Goal: Transaction & Acquisition: Purchase product/service

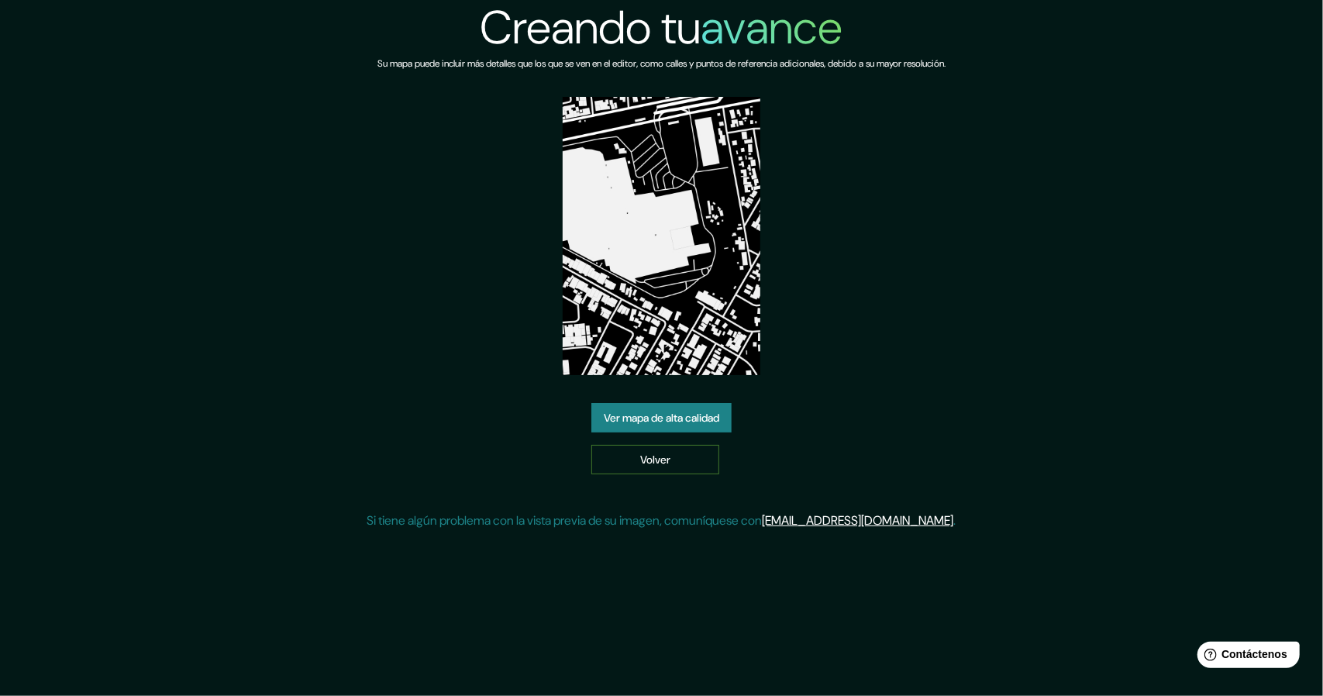
click at [675, 450] on link "Volver" at bounding box center [655, 459] width 128 height 29
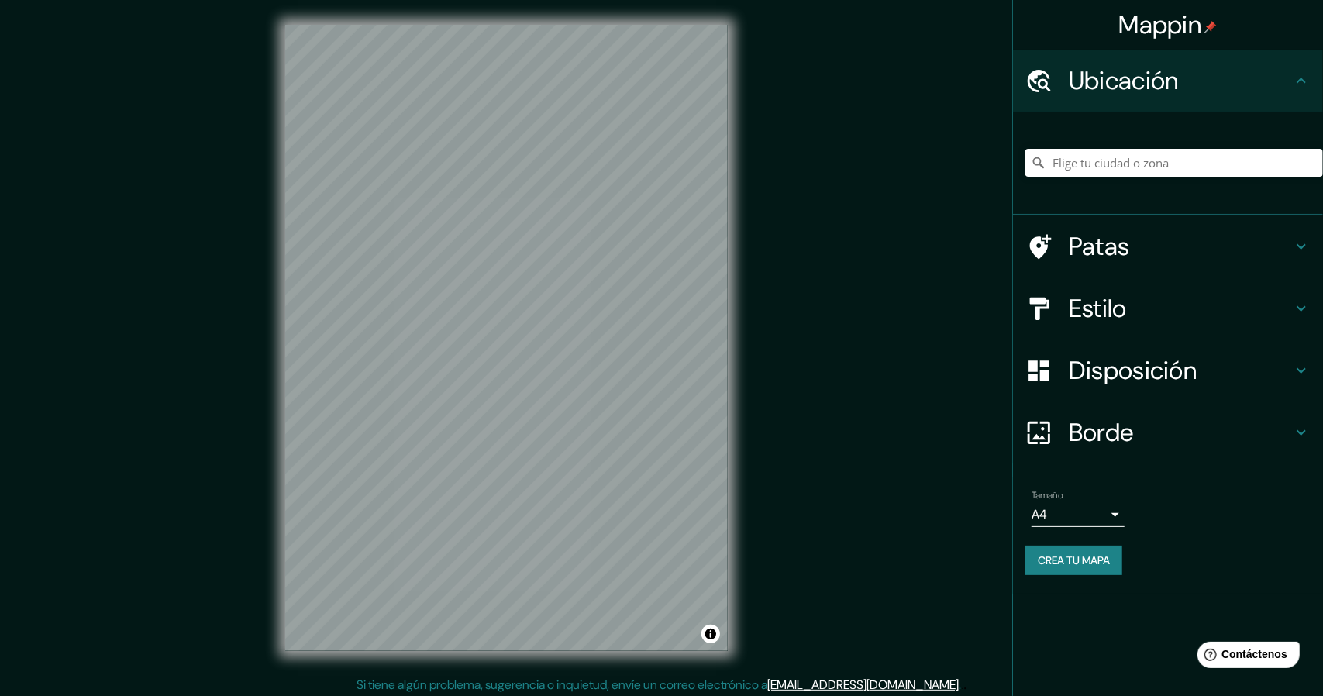
click at [1073, 517] on body "Mappin Ubicación Patas Estilo Disposición Borde Elige un borde. Consejo : puede…" at bounding box center [661, 348] width 1323 height 696
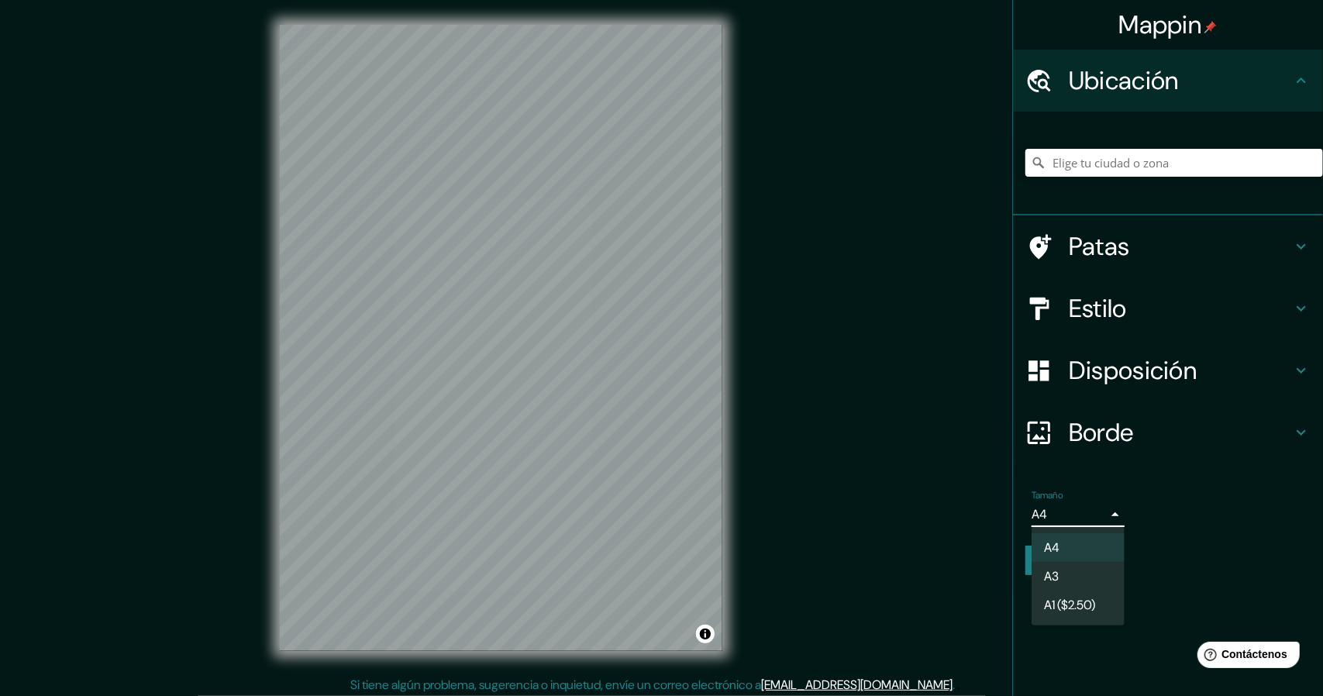
click at [1065, 573] on li "A3" at bounding box center [1078, 576] width 93 height 29
type input "a4"
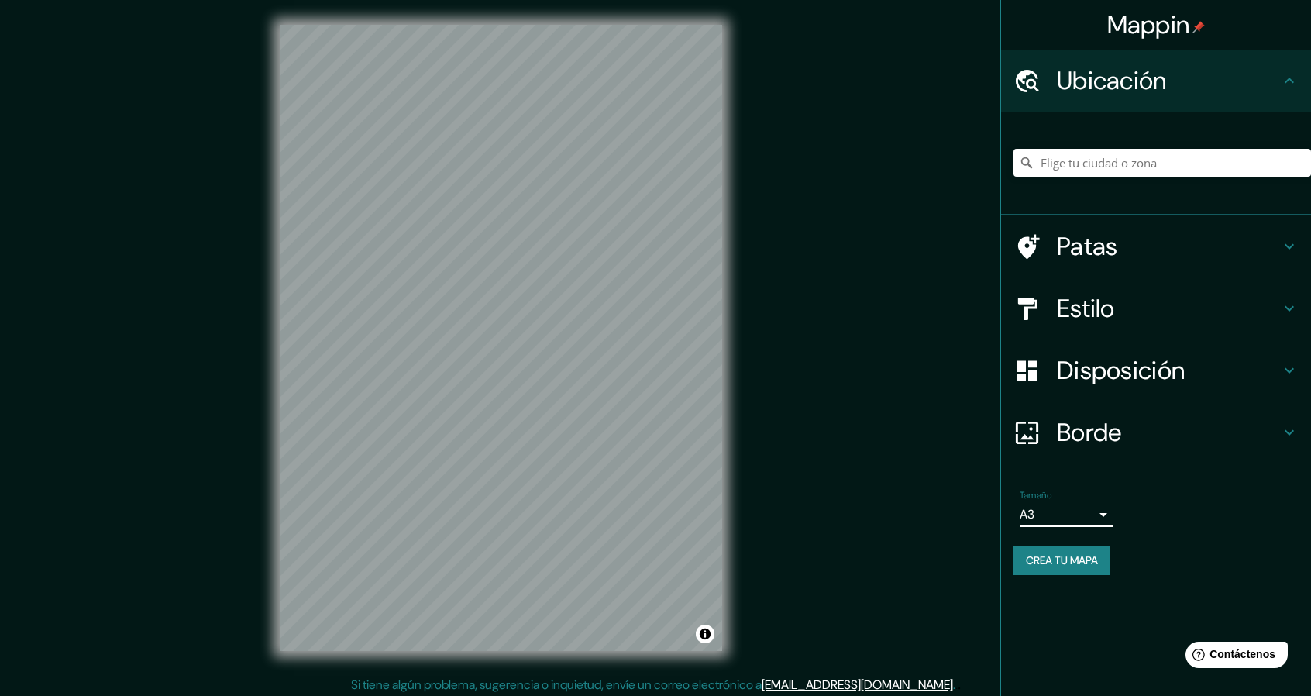
click at [1130, 365] on font "Disposición" at bounding box center [1121, 370] width 128 height 33
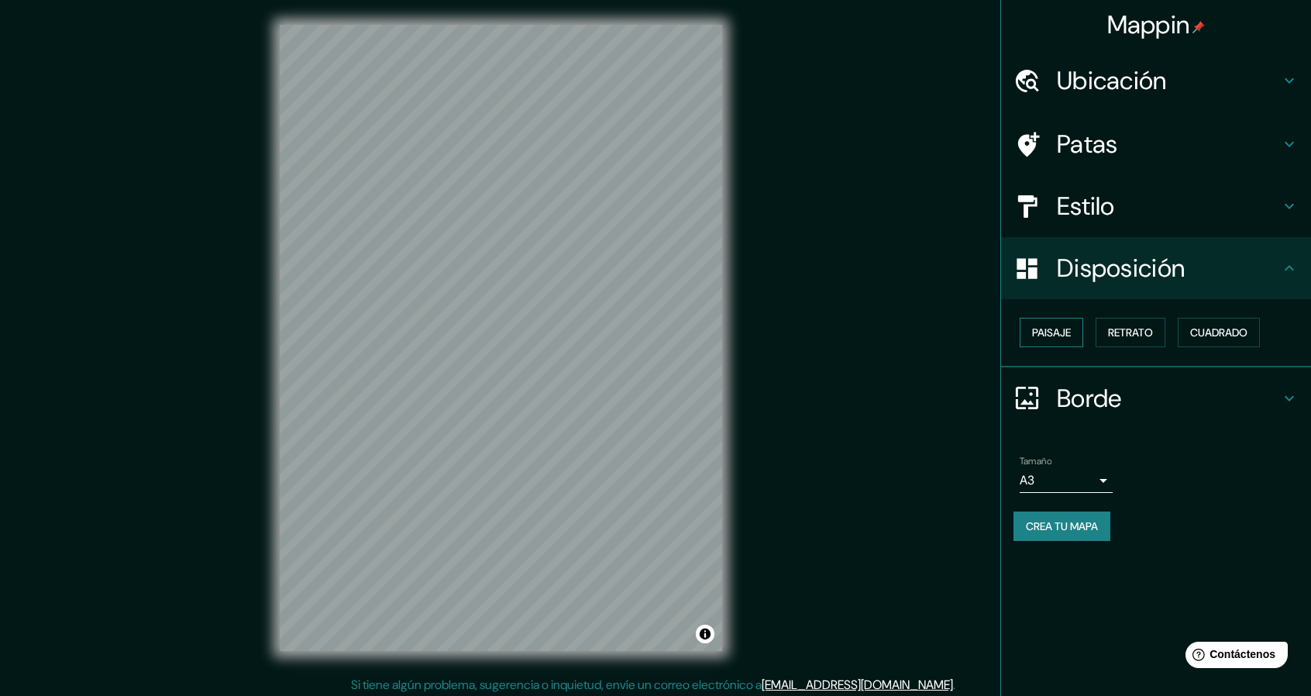
click at [1054, 329] on font "Paisaje" at bounding box center [1051, 333] width 39 height 14
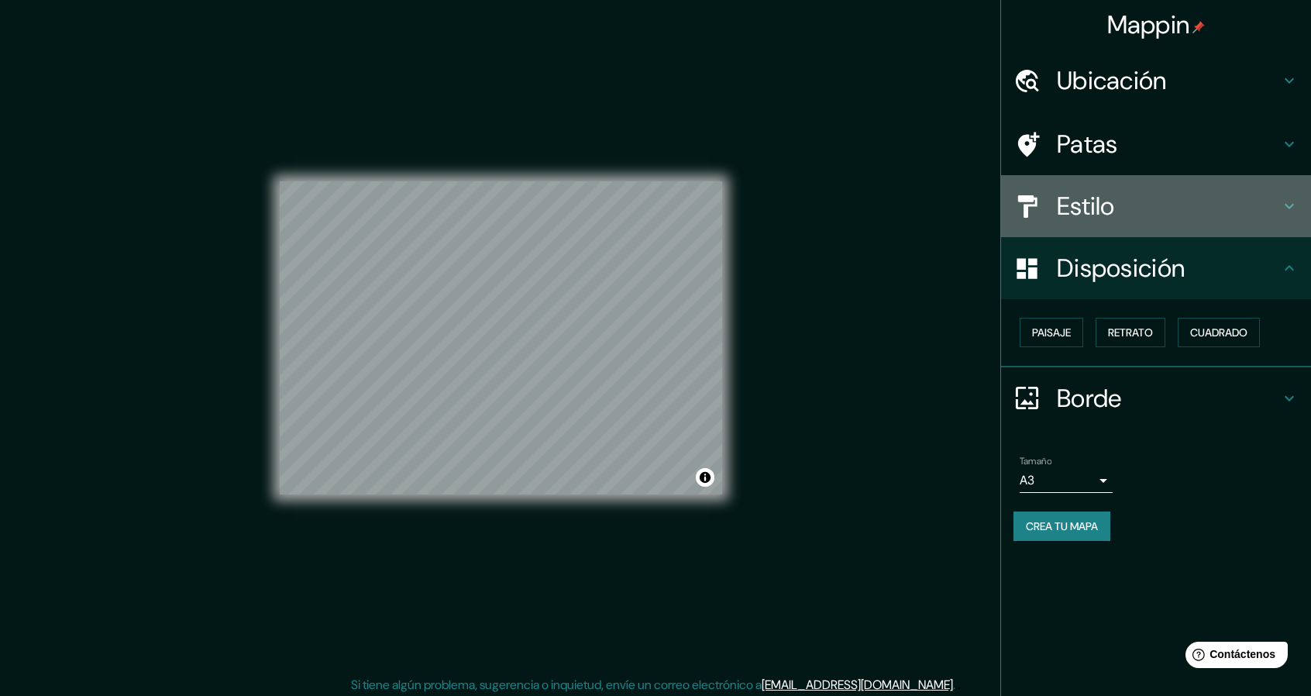
click at [1081, 212] on font "Estilo" at bounding box center [1086, 206] width 58 height 33
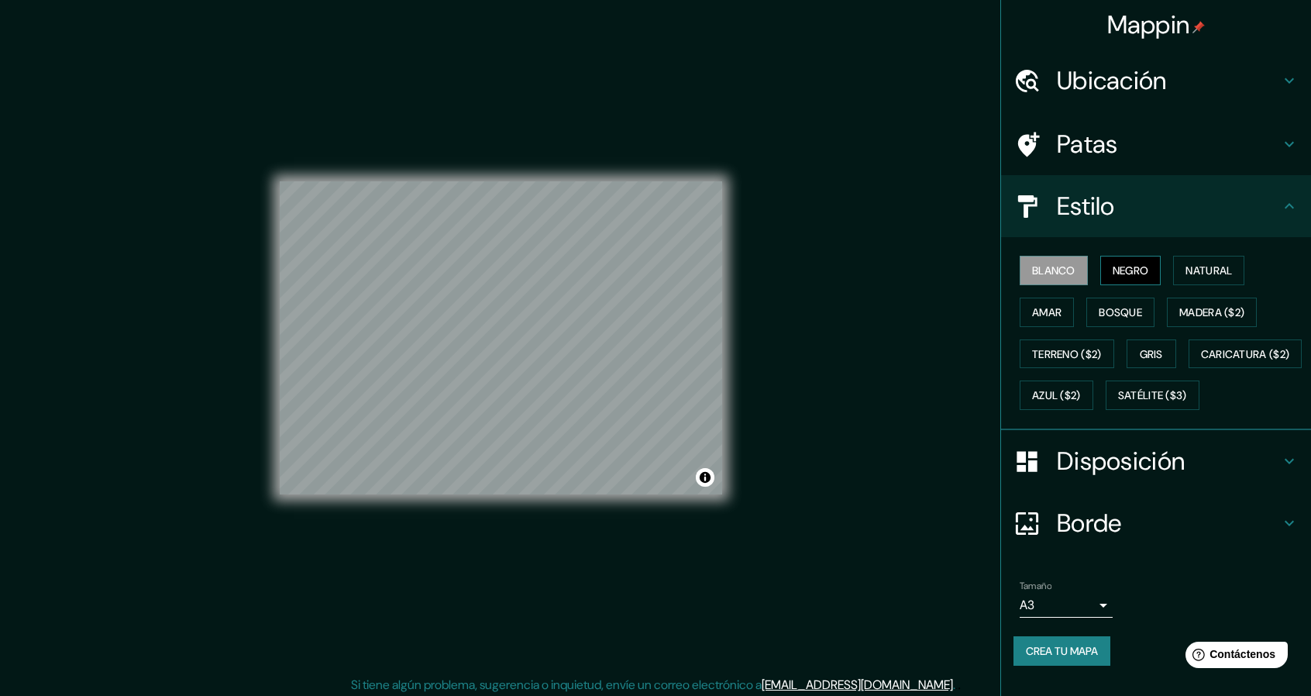
click at [1125, 268] on font "Negro" at bounding box center [1131, 271] width 36 height 14
click at [767, 450] on div "Mappin Ubicación Patas Estilo Blanco Negro Natural Amar Bosque Madera ($2) Terr…" at bounding box center [655, 350] width 1311 height 701
click at [1076, 658] on font "Crea tu mapa" at bounding box center [1062, 651] width 72 height 14
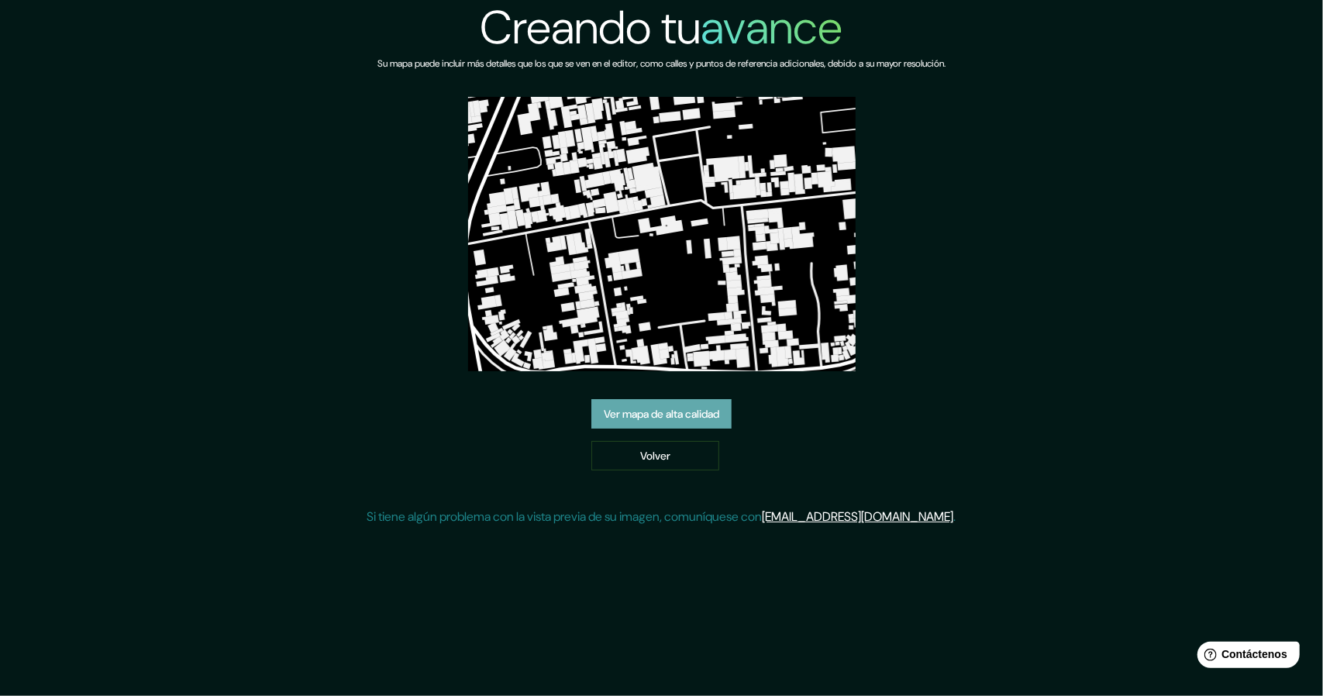
click at [698, 417] on font "Ver mapa de alta calidad" at bounding box center [661, 414] width 115 height 14
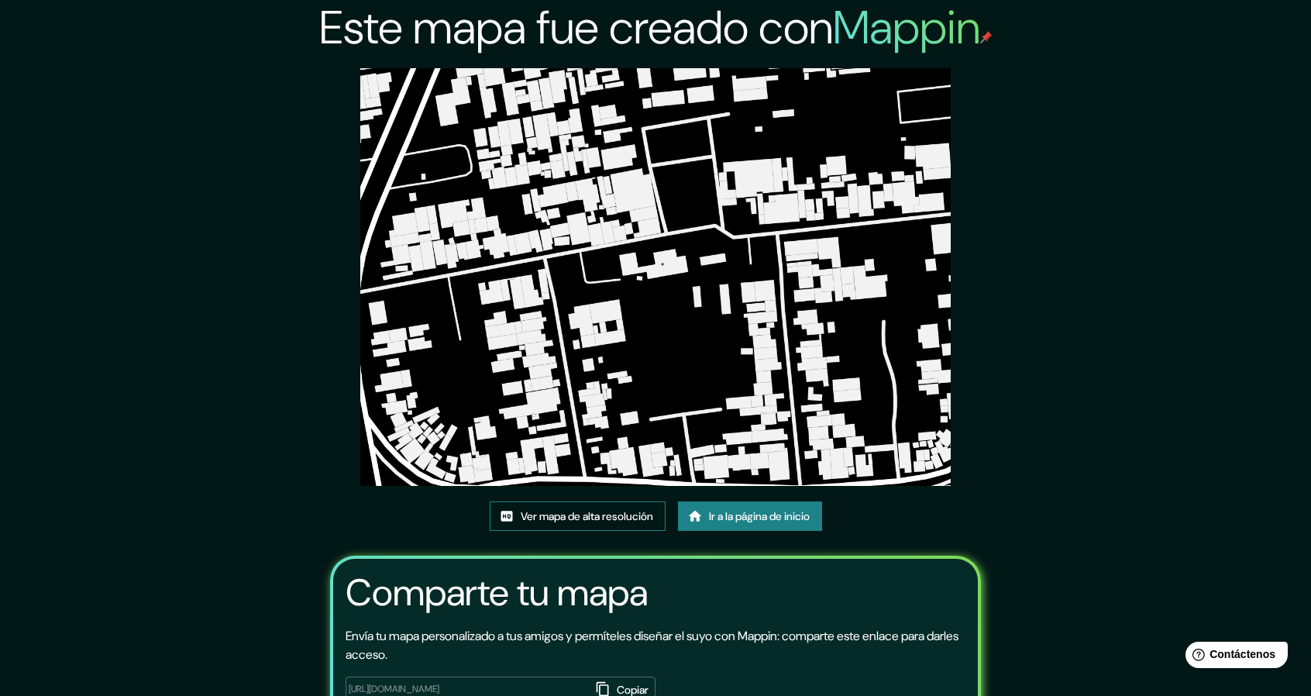
click at [606, 512] on font "Ver mapa de alta resolución" at bounding box center [587, 516] width 133 height 14
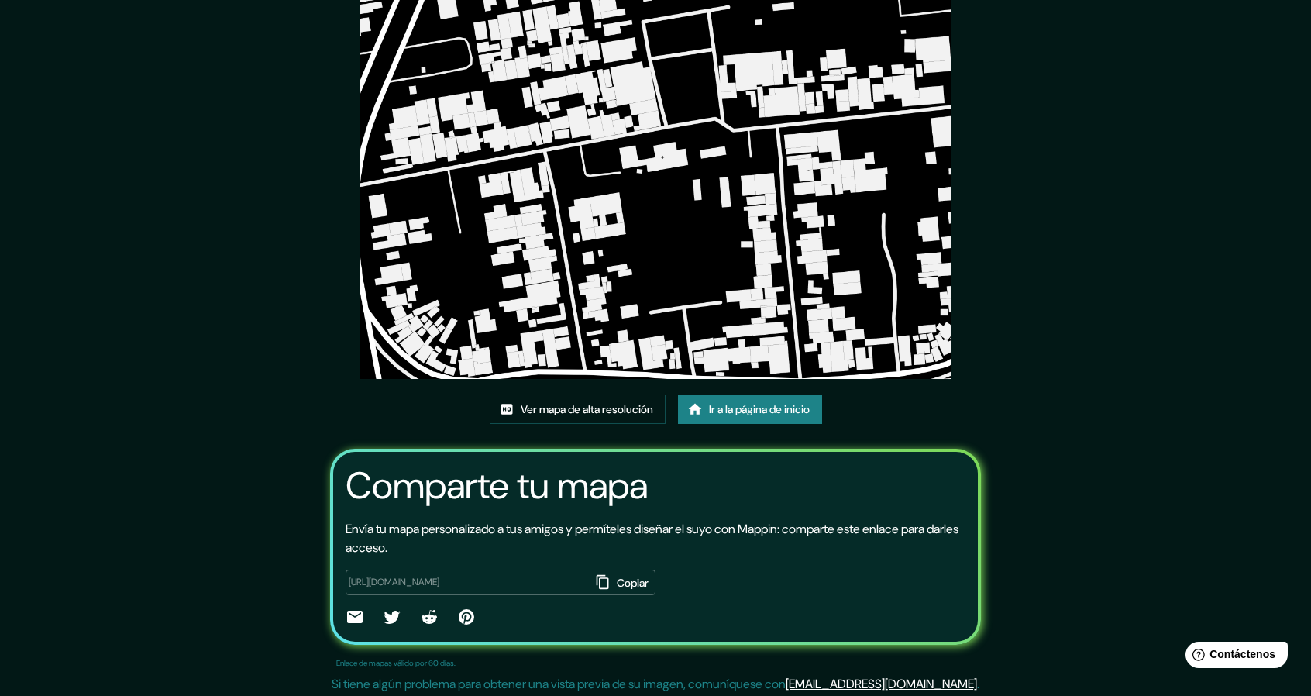
scroll to position [110, 0]
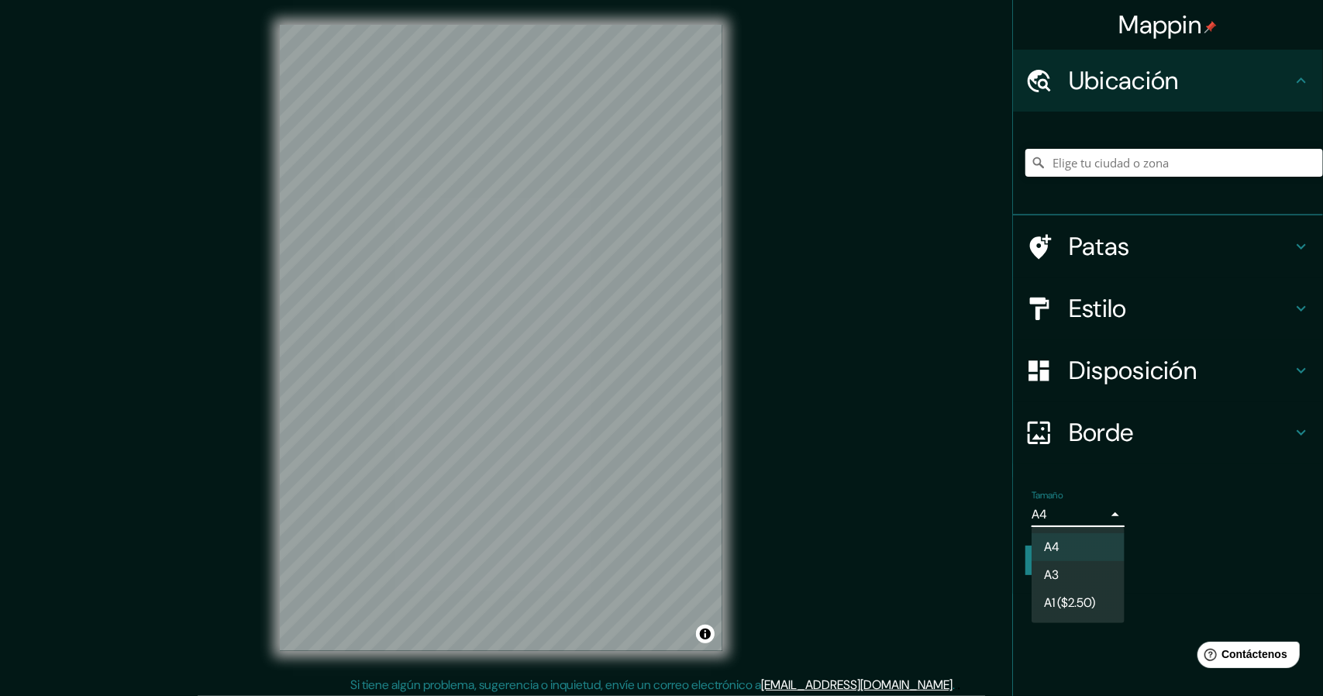
click at [1077, 514] on body "Mappin Ubicación Patas Estilo Disposición Borde Elige un borde. Consejo : puede…" at bounding box center [661, 348] width 1323 height 696
click at [1066, 568] on li "A3" at bounding box center [1078, 576] width 93 height 29
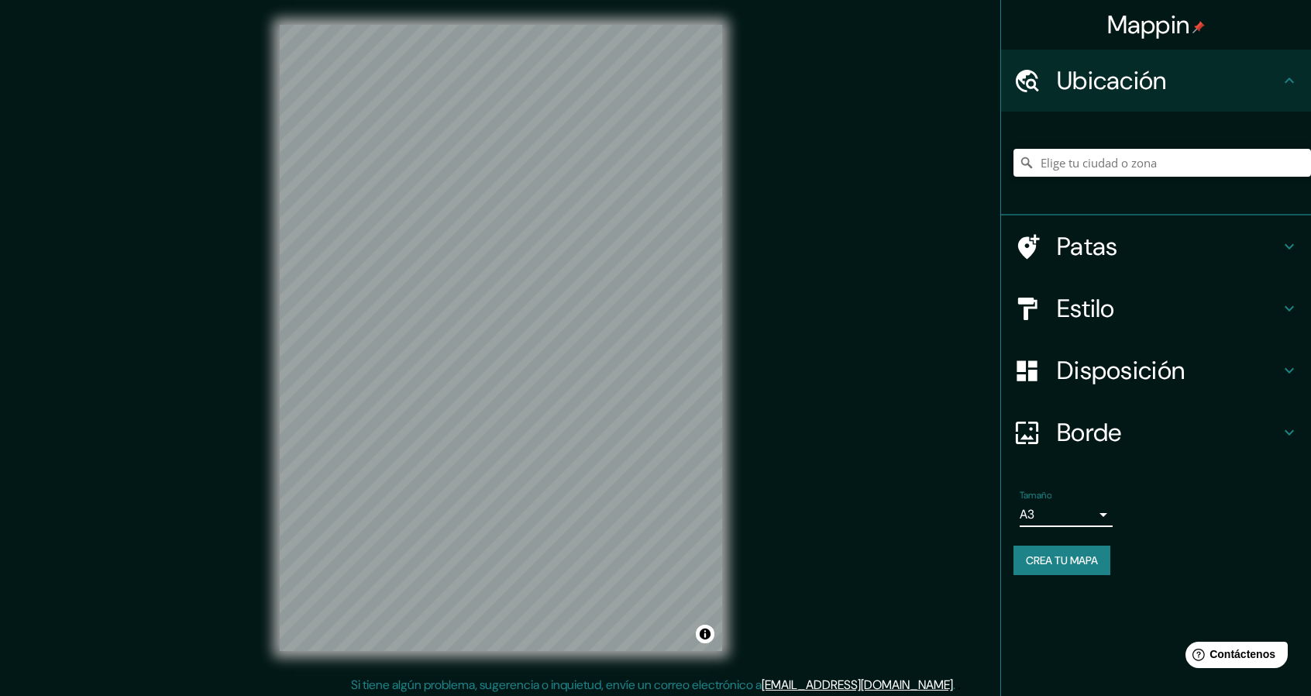
click at [1122, 374] on font "Disposición" at bounding box center [1121, 370] width 128 height 33
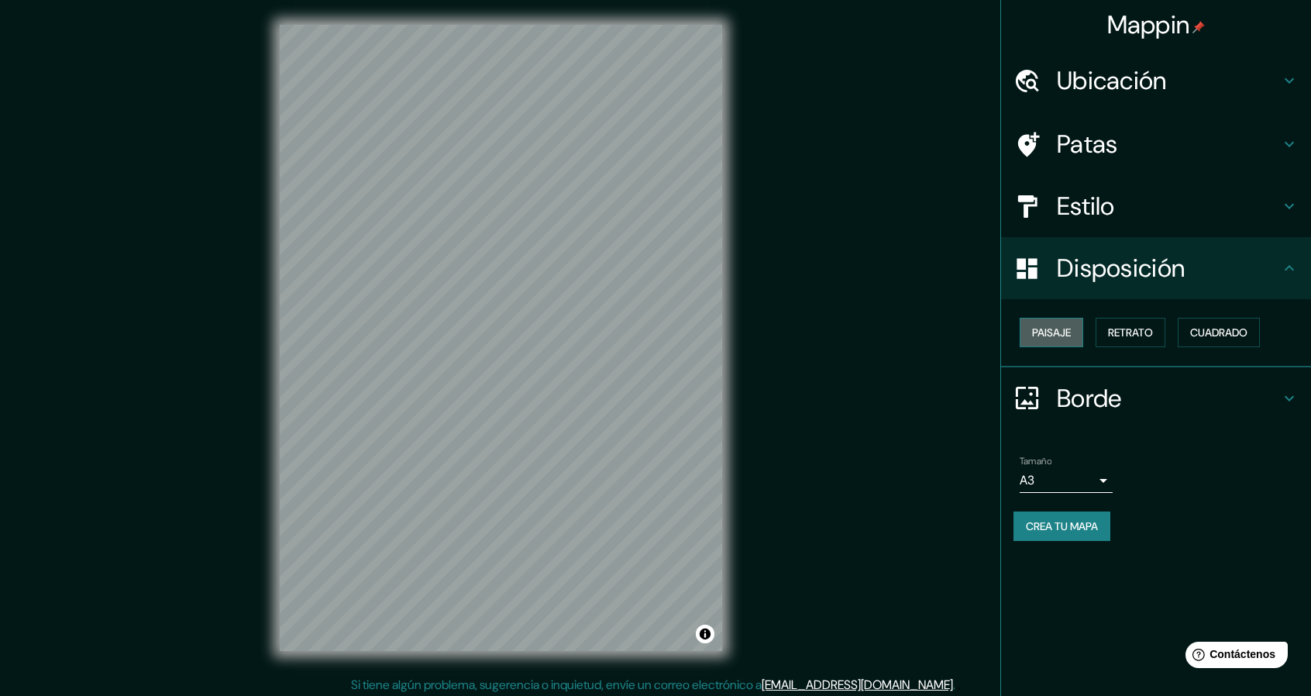
click at [1057, 333] on font "Paisaje" at bounding box center [1051, 333] width 39 height 14
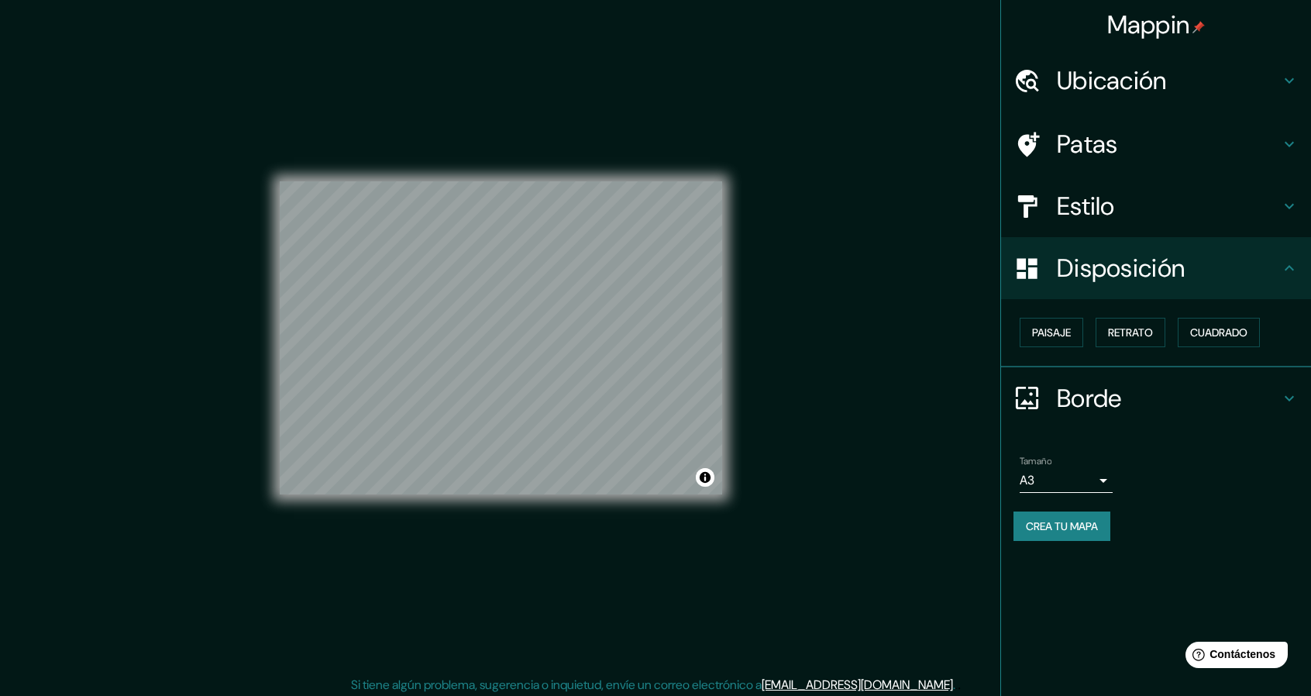
click at [1093, 218] on font "Estilo" at bounding box center [1086, 206] width 58 height 33
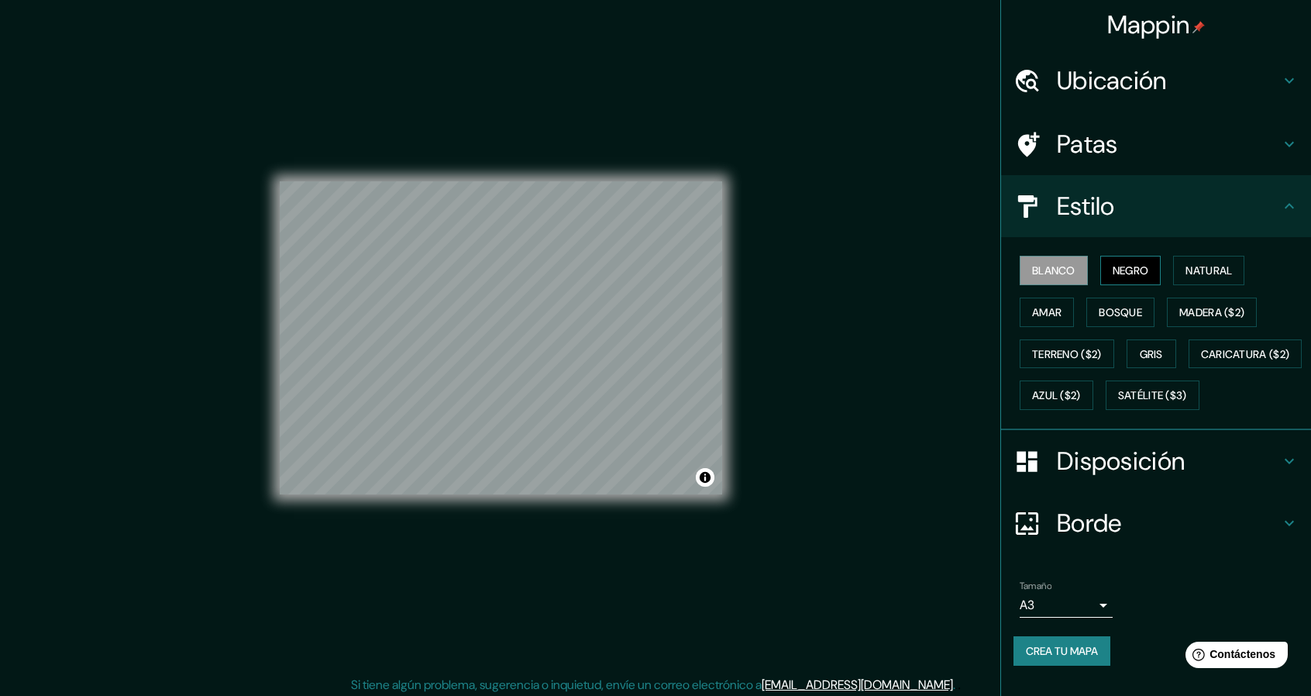
click at [1129, 275] on font "Negro" at bounding box center [1131, 271] width 36 height 14
click at [724, 364] on div "© Mapbox © OpenStreetMap Improve this map" at bounding box center [501, 338] width 492 height 676
click at [542, 498] on div "© Mapbox © OpenStreetMap Improve this map" at bounding box center [501, 338] width 443 height 626
click at [515, 500] on div "© Mapbox © OpenStreetMap Improve this map" at bounding box center [501, 338] width 443 height 626
click at [1080, 661] on font "Crea tu mapa" at bounding box center [1062, 651] width 72 height 20
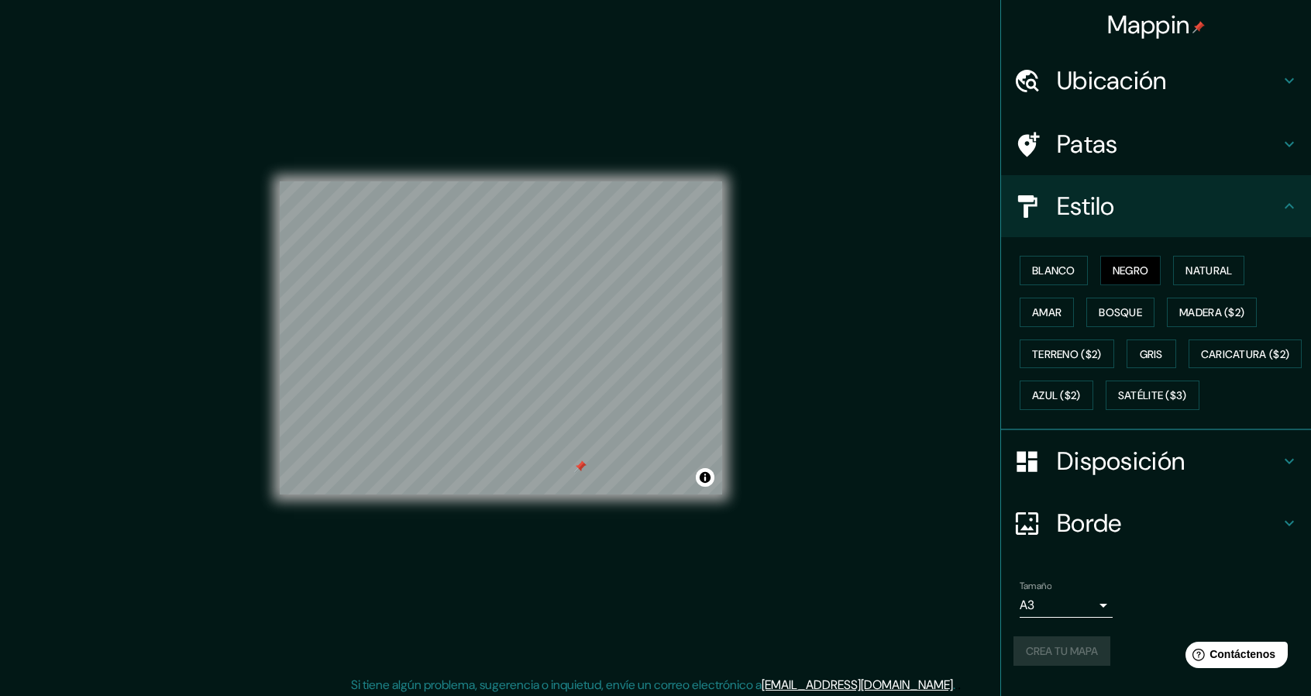
scroll to position [25, 0]
click at [1070, 659] on div "Crea tu mapa" at bounding box center [1156, 650] width 285 height 29
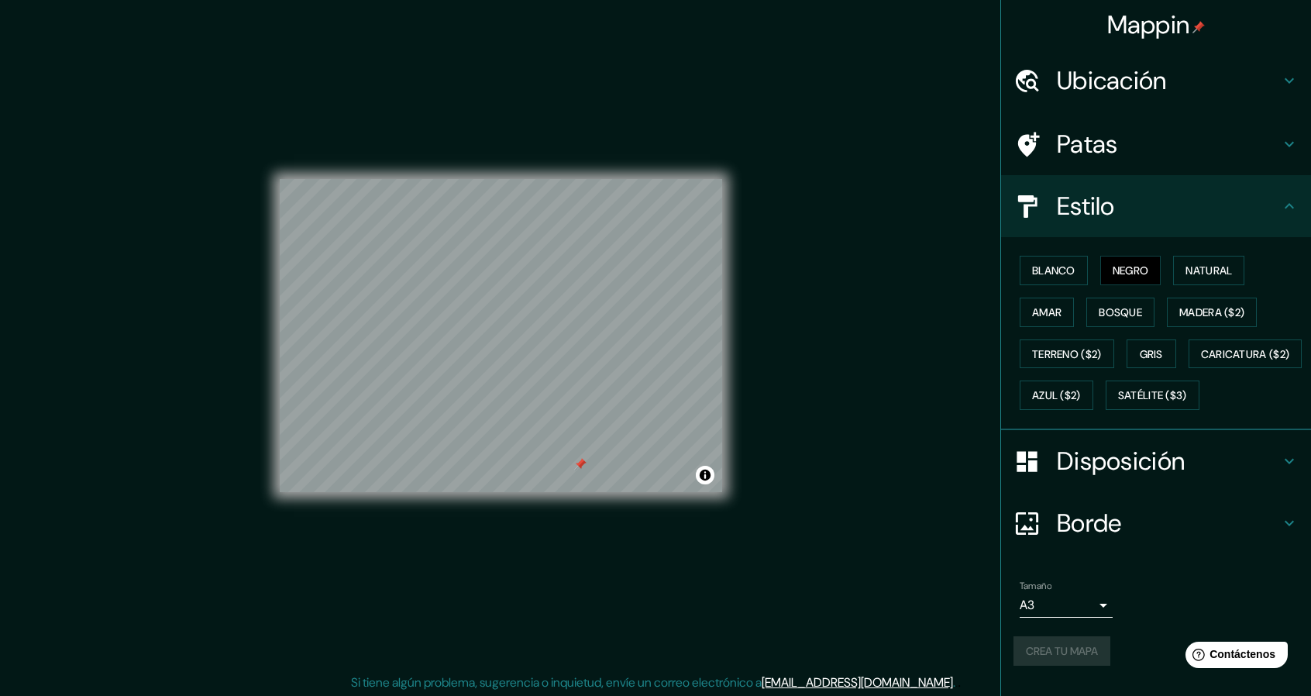
scroll to position [5, 0]
click at [1076, 666] on div "Crea tu mapa" at bounding box center [1156, 650] width 285 height 29
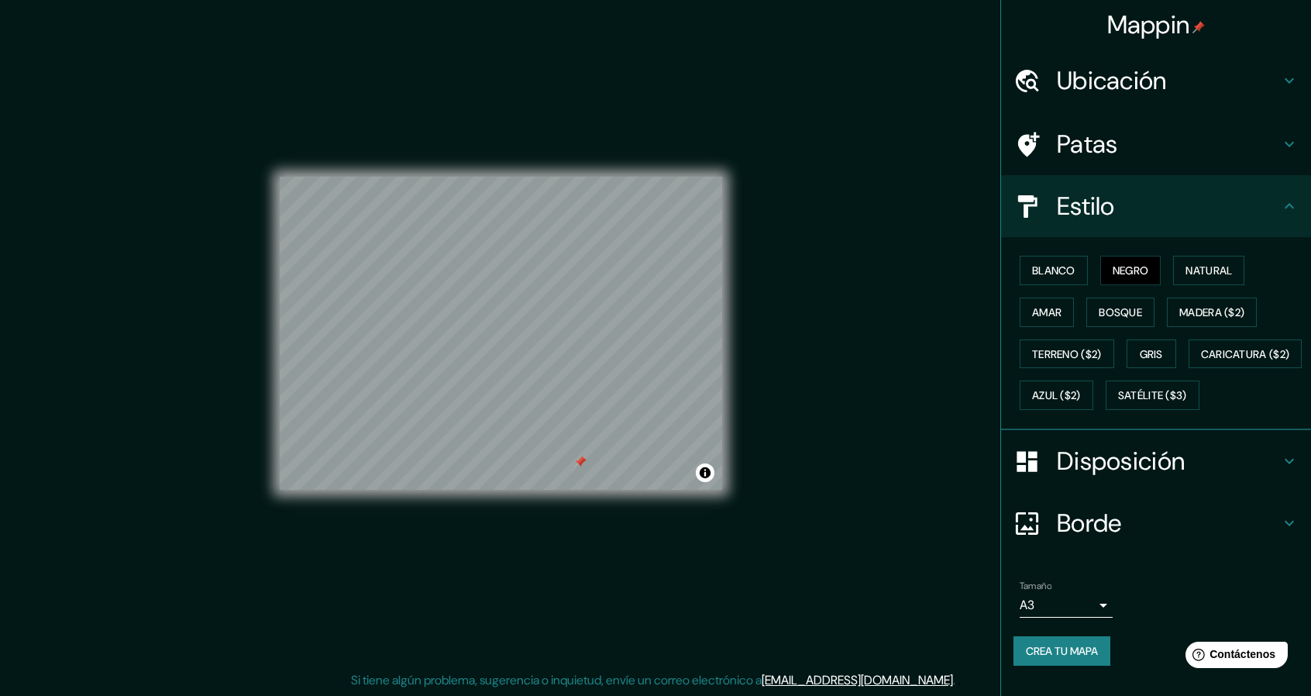
click at [1164, 624] on div "Tamaño A3 single" at bounding box center [1156, 599] width 285 height 50
click at [1070, 658] on font "Crea tu mapa" at bounding box center [1062, 651] width 72 height 14
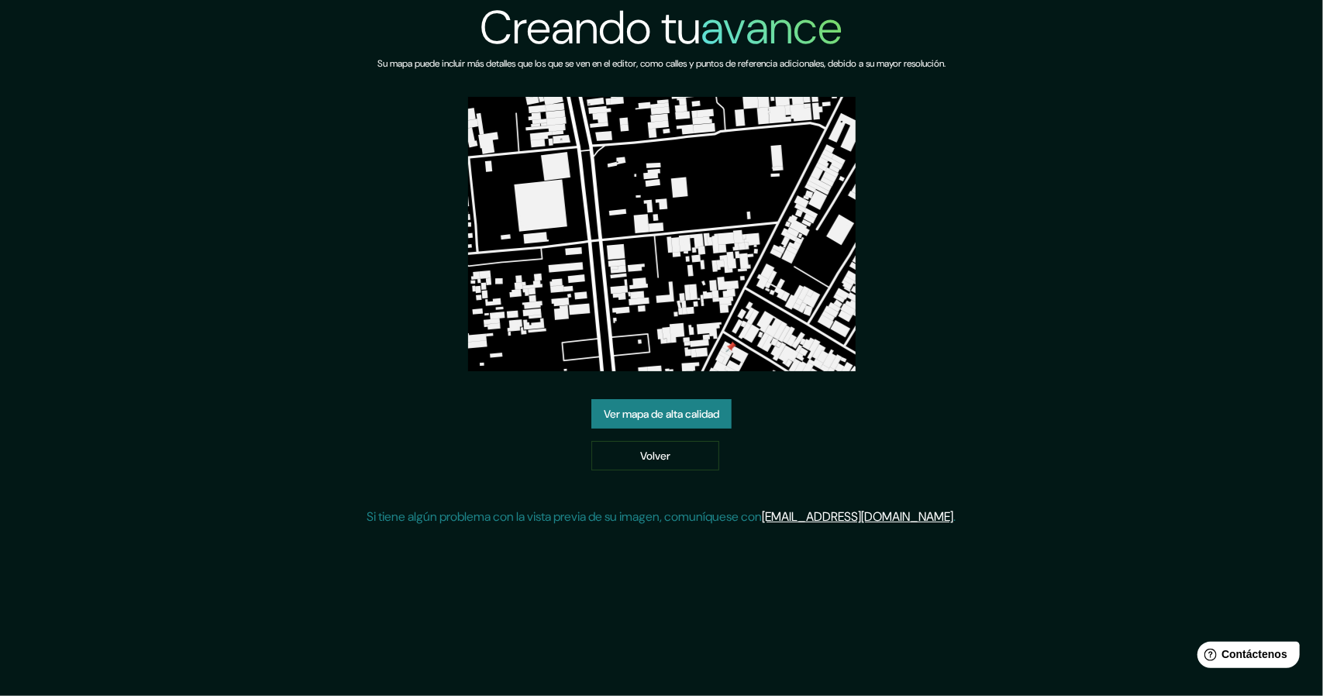
click at [682, 412] on font "Ver mapa de alta calidad" at bounding box center [661, 414] width 115 height 14
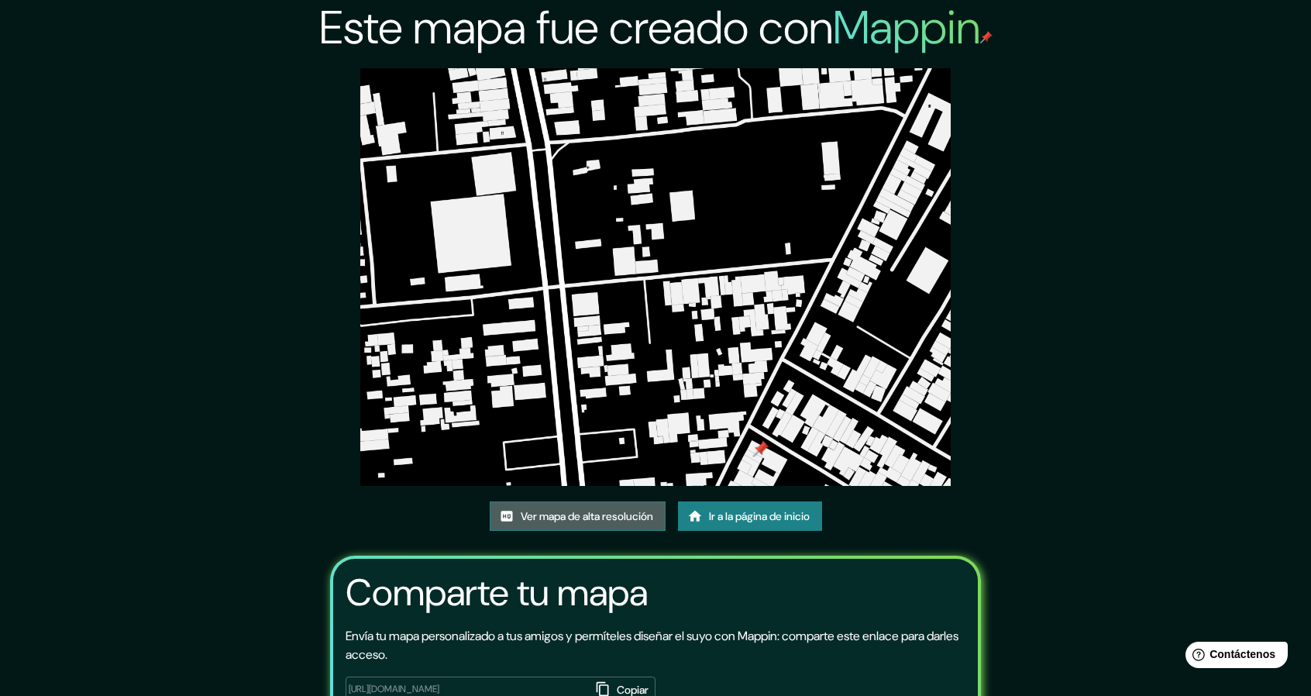
click at [622, 513] on font "Ver mapa de alta resolución" at bounding box center [587, 516] width 133 height 14
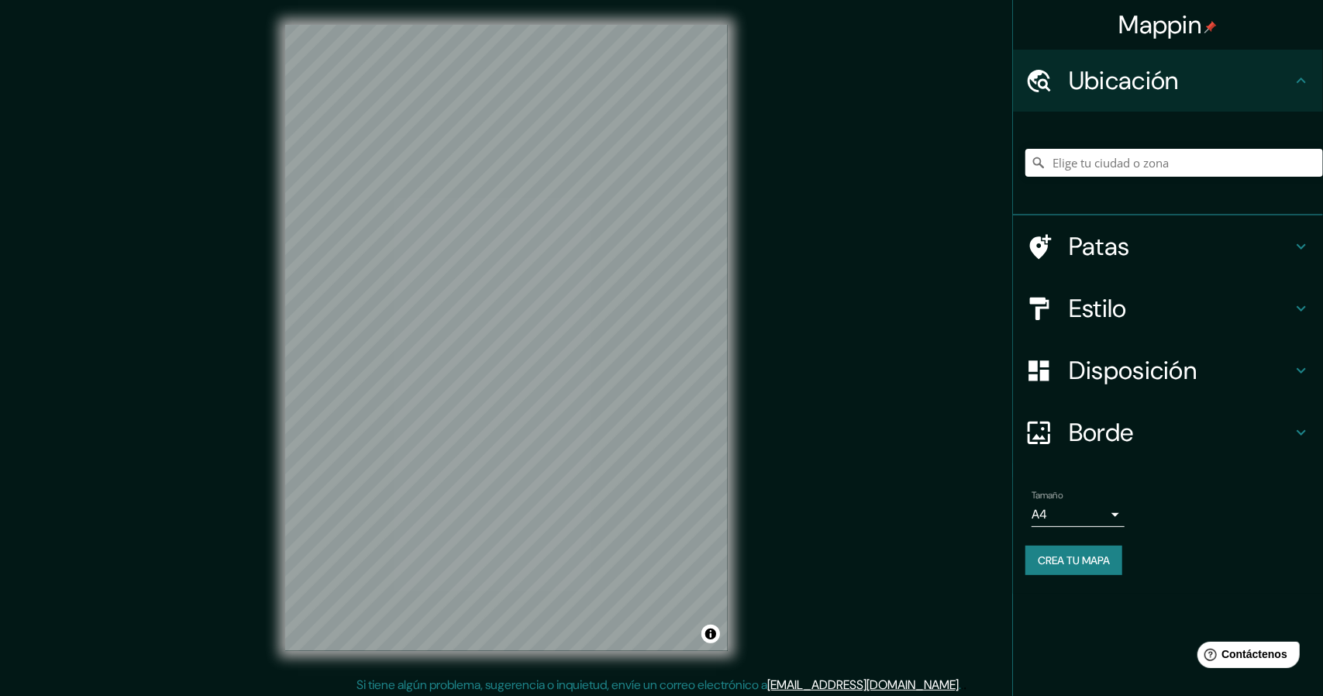
click at [1085, 512] on body "Mappin Ubicación Patas Estilo Disposición Borde Elige un borde. Consejo : puede…" at bounding box center [661, 348] width 1323 height 696
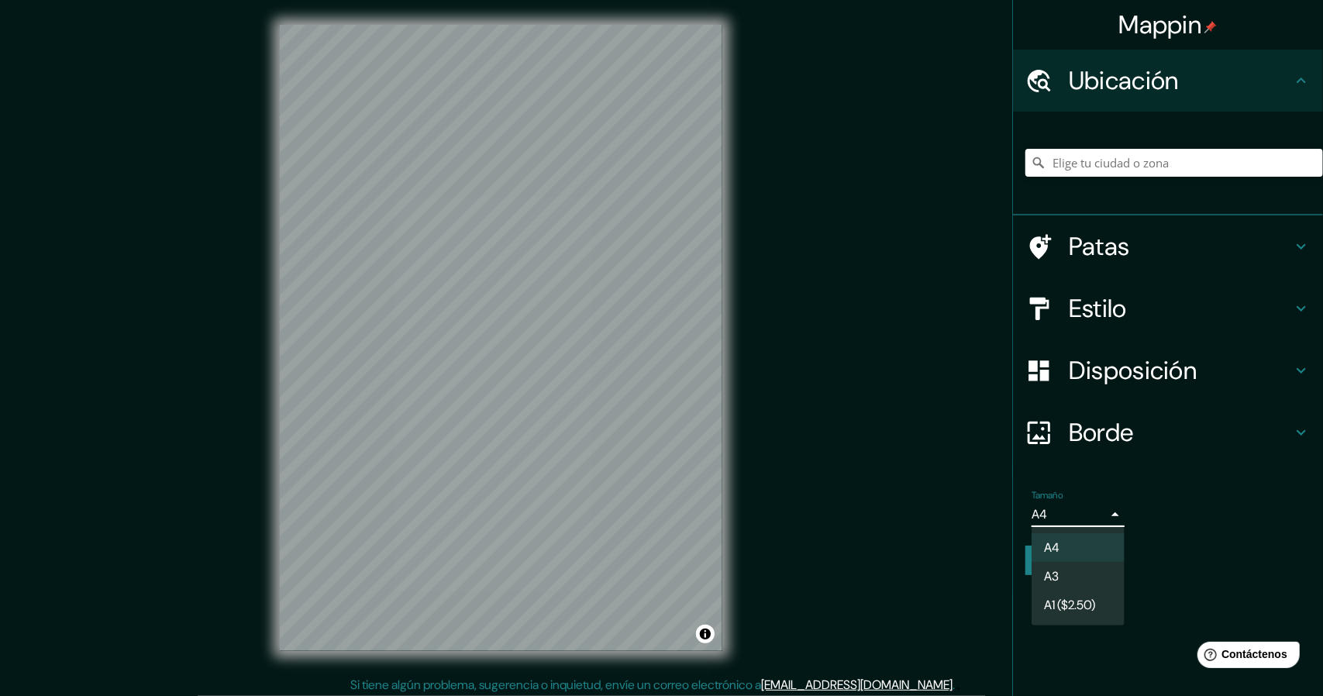
click at [1077, 584] on li "A3" at bounding box center [1078, 576] width 93 height 29
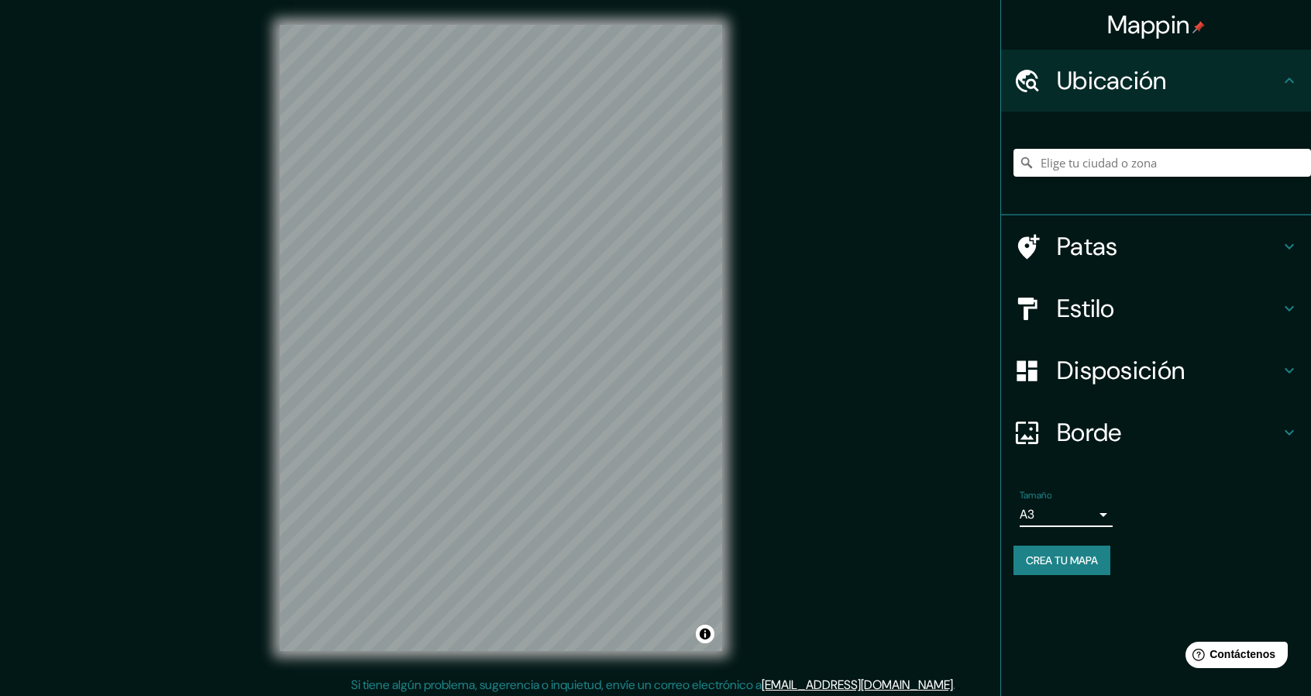
click at [1091, 371] on font "Disposición" at bounding box center [1121, 370] width 128 height 33
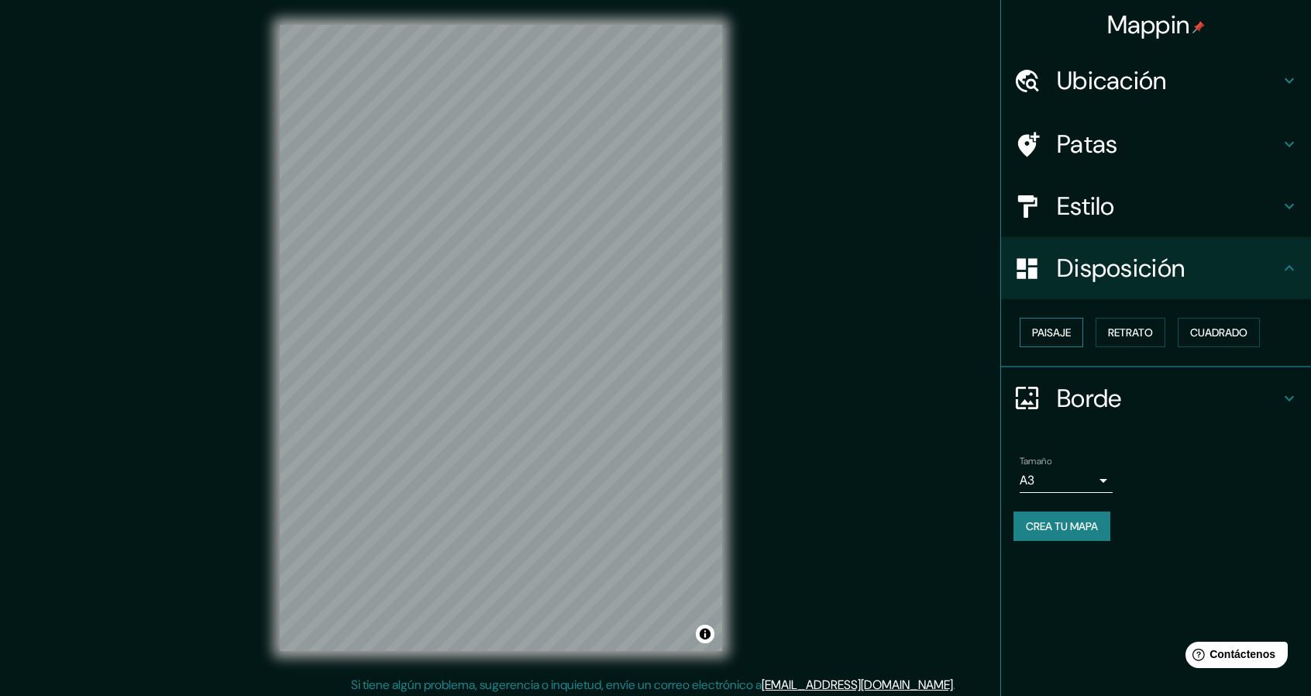
click at [1044, 333] on font "Paisaje" at bounding box center [1051, 333] width 39 height 14
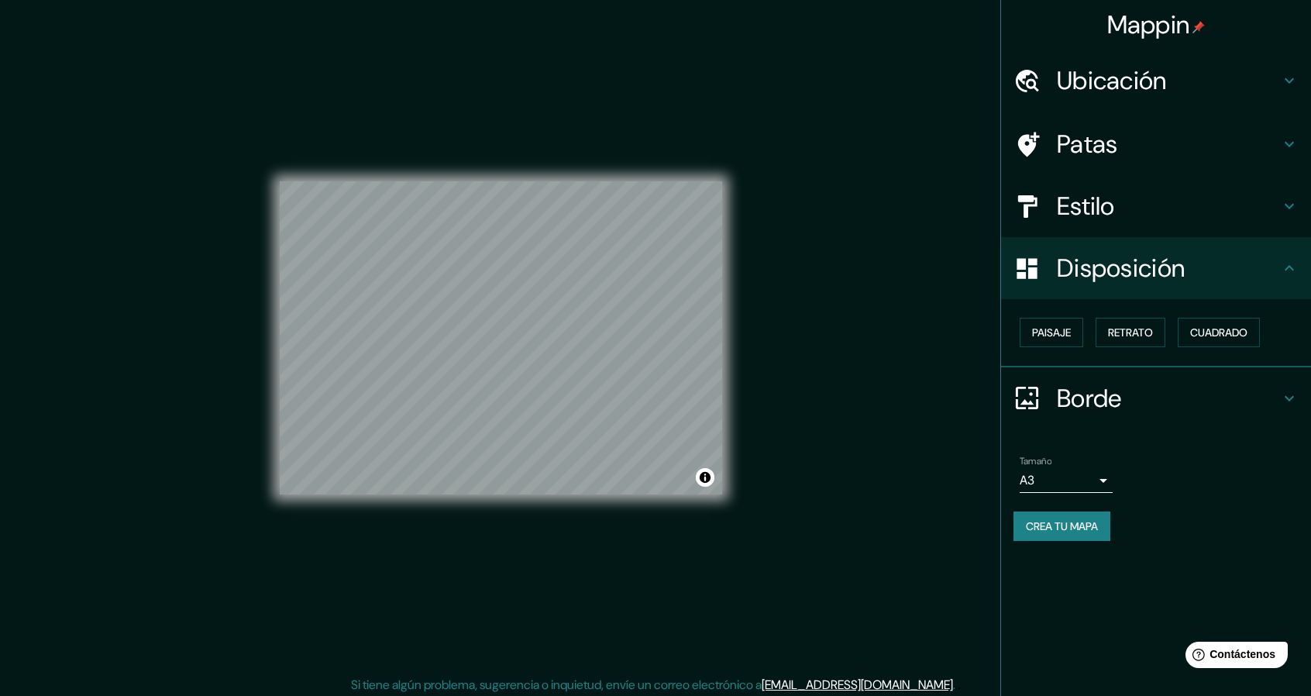
click at [1102, 219] on font "Estilo" at bounding box center [1086, 206] width 58 height 33
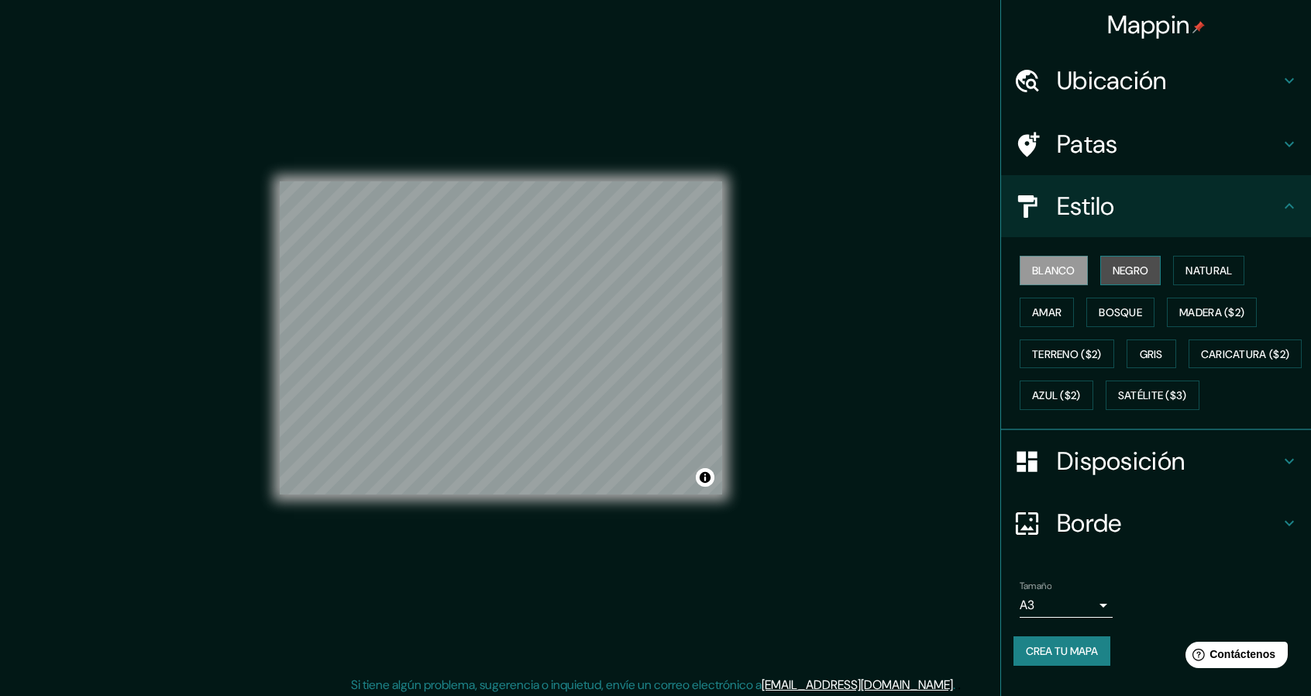
click at [1127, 269] on font "Negro" at bounding box center [1131, 271] width 36 height 14
click at [1218, 554] on div "Borde" at bounding box center [1156, 523] width 310 height 62
click at [1218, 579] on ul "Ubicación Patas Estilo Blanco Negro Natural [PERSON_NAME] ($2) Terreno ($2) Gri…" at bounding box center [1156, 367] width 310 height 635
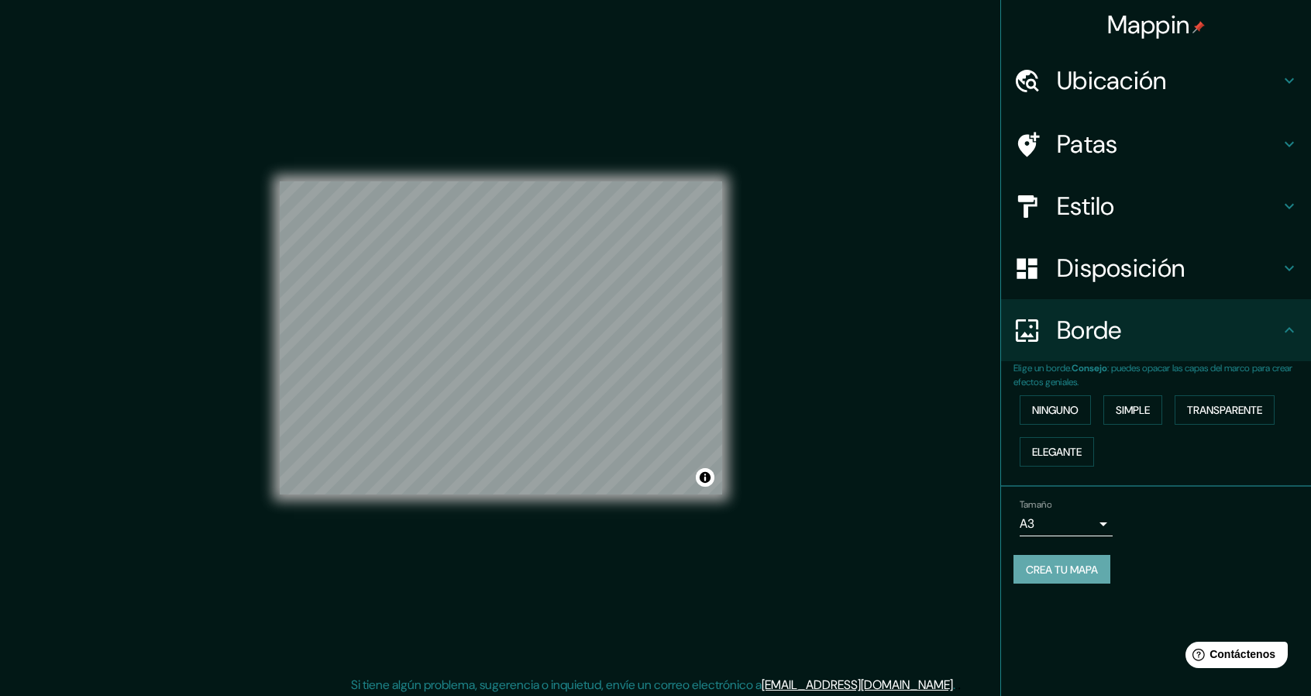
click at [1089, 570] on font "Crea tu mapa" at bounding box center [1062, 570] width 72 height 14
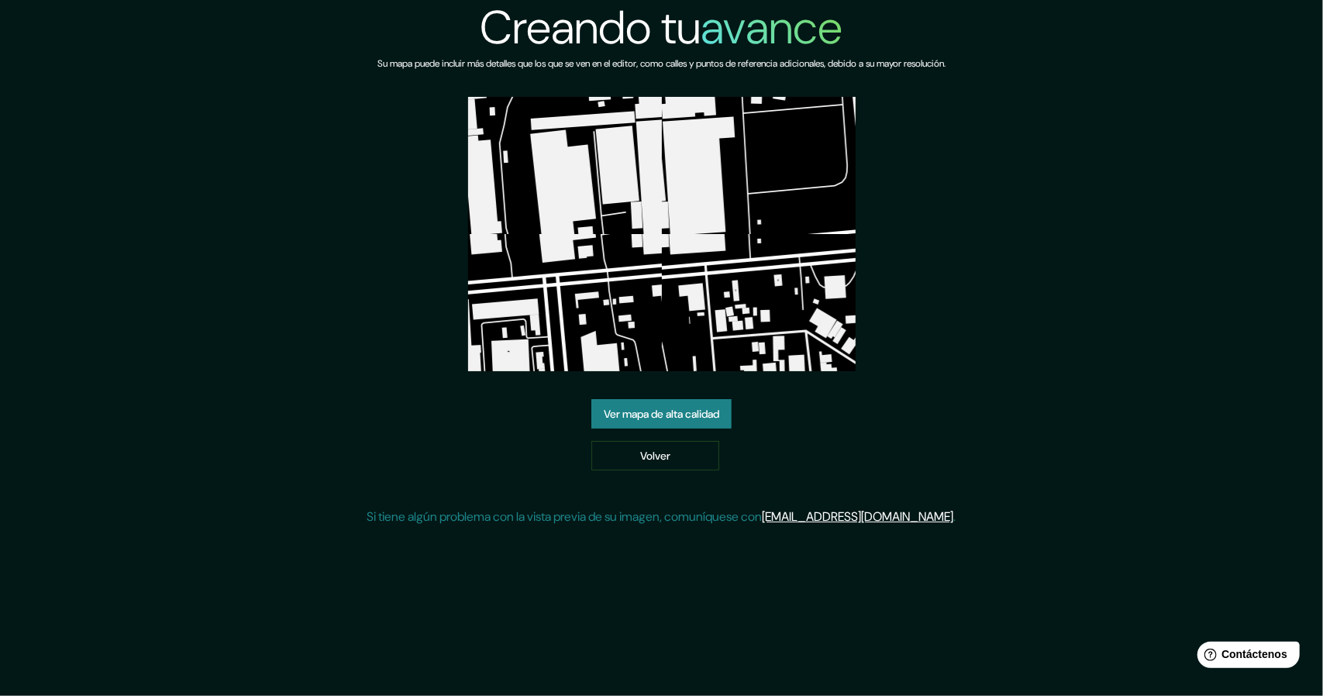
click at [712, 401] on link "Ver mapa de alta calidad" at bounding box center [661, 413] width 140 height 29
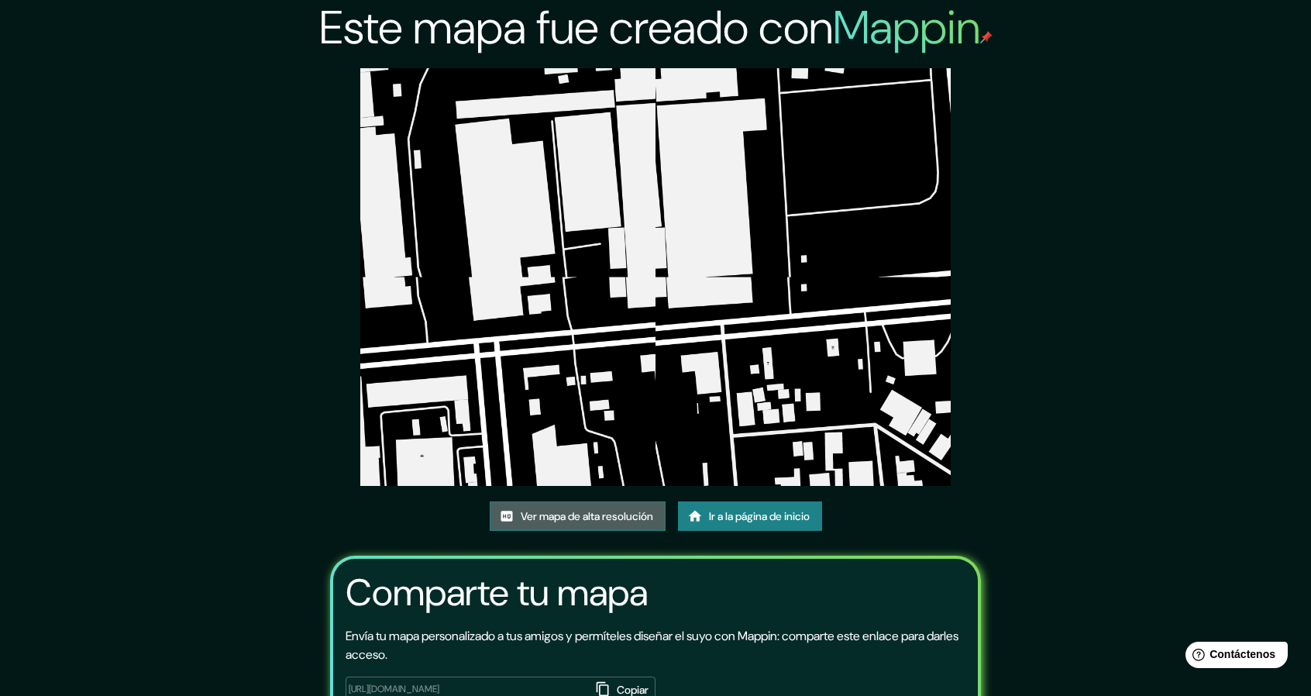
click at [594, 518] on font "Ver mapa de alta resolución" at bounding box center [587, 516] width 133 height 14
